Goal: Information Seeking & Learning: Learn about a topic

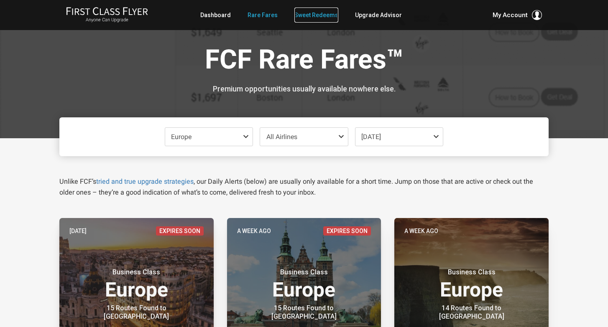
click at [314, 11] on link "Sweet Redeems" at bounding box center [316, 15] width 44 height 15
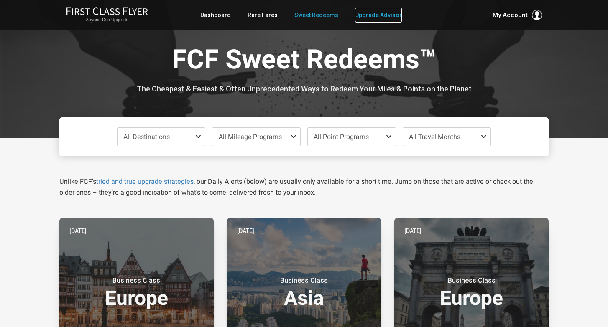
click at [377, 12] on link "Upgrade Advisor" at bounding box center [378, 15] width 47 height 15
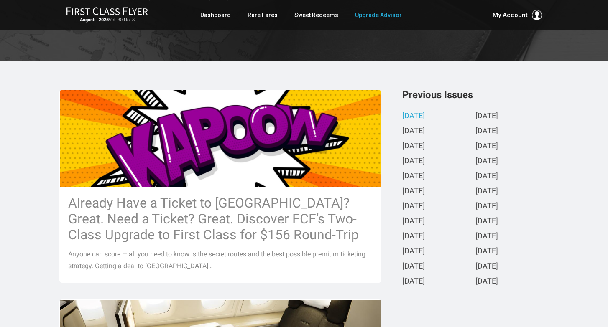
scroll to position [139, 0]
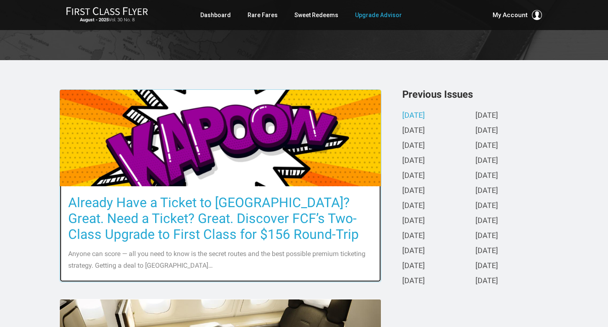
click at [152, 222] on h3 "Already Have a Ticket to [GEOGRAPHIC_DATA]? Great. Need a Ticket? Great. Discov…" at bounding box center [220, 219] width 304 height 48
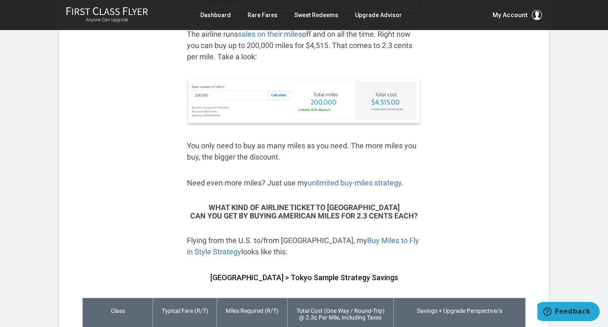
scroll to position [1741, 0]
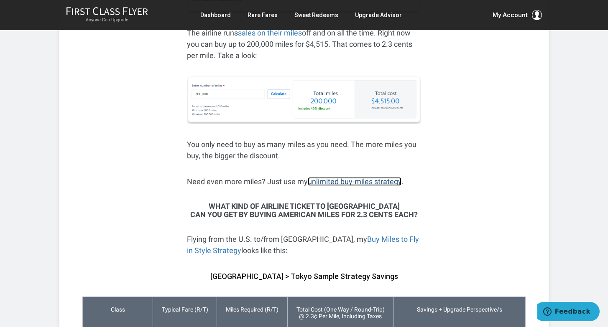
click at [356, 177] on link "unlimited buy-miles strategy" at bounding box center [355, 181] width 94 height 9
